Goal: Use online tool/utility: Utilize a website feature to perform a specific function

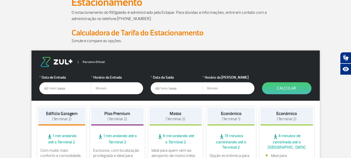
scroll to position [42, 0]
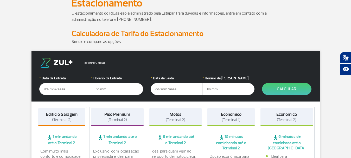
click at [60, 91] on input "text" at bounding box center [65, 89] width 52 height 12
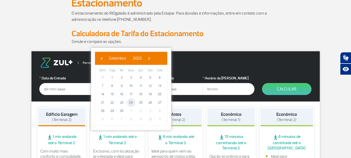
click at [129, 104] on span "24" at bounding box center [131, 102] width 8 height 8
type input "[DATE]"
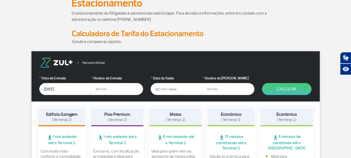
click at [101, 91] on input "text" at bounding box center [117, 89] width 52 height 12
type input "19:00"
click at [156, 89] on input "text" at bounding box center [177, 89] width 52 height 12
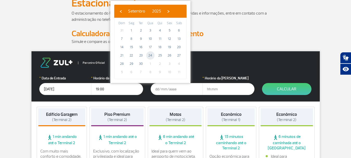
click at [150, 57] on span "24" at bounding box center [150, 55] width 8 height 8
type input "[DATE]"
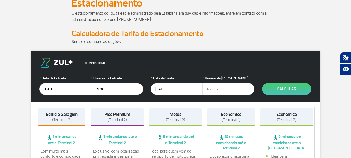
click at [206, 88] on input "text" at bounding box center [228, 89] width 52 height 12
type input "20:30"
click at [286, 87] on button "Calcular" at bounding box center [286, 89] width 49 height 12
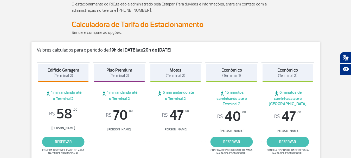
scroll to position [52, 0]
